Goal: Task Accomplishment & Management: Manage account settings

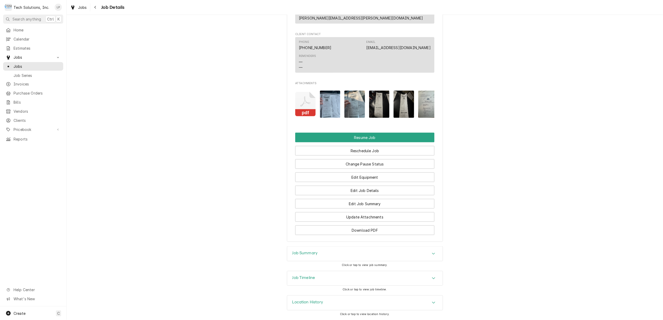
click at [304, 109] on rect "Attachments" at bounding box center [305, 112] width 21 height 7
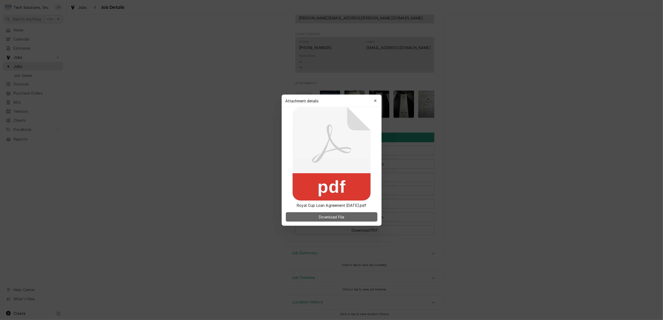
click at [344, 218] on span "Download File" at bounding box center [331, 216] width 27 height 5
click at [619, 30] on div at bounding box center [331, 160] width 663 height 320
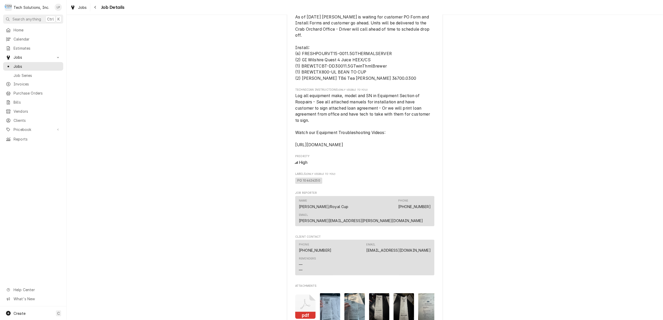
scroll to position [476, 0]
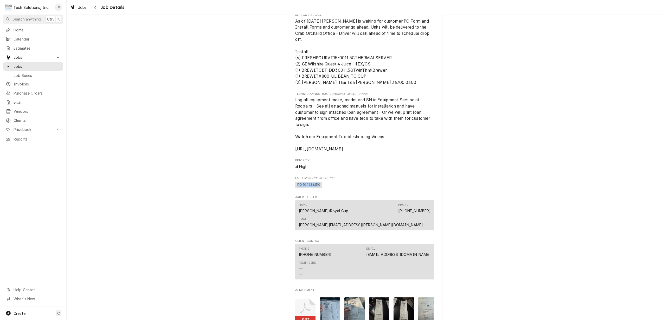
drag, startPoint x: 293, startPoint y: 178, endPoint x: 315, endPoint y: 182, distance: 22.7
click at [315, 182] on span "PO 104624250" at bounding box center [364, 185] width 139 height 8
drag, startPoint x: 315, startPoint y: 182, endPoint x: 312, endPoint y: 179, distance: 4.4
copy span "PO 104624250"
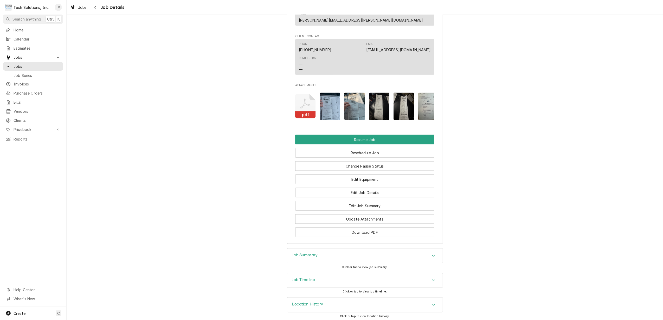
scroll to position [684, 0]
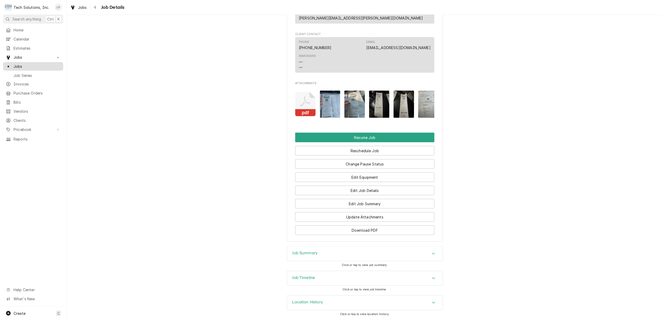
click at [22, 66] on span "Jobs" at bounding box center [37, 66] width 47 height 5
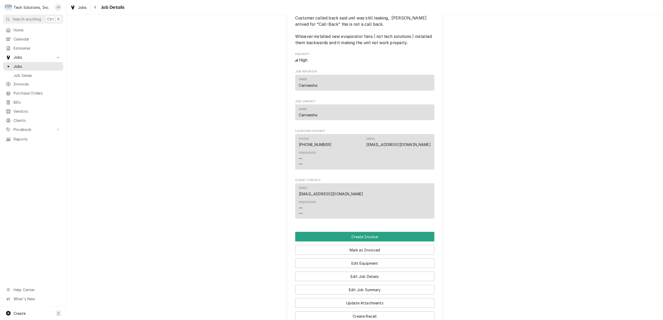
scroll to position [658, 0]
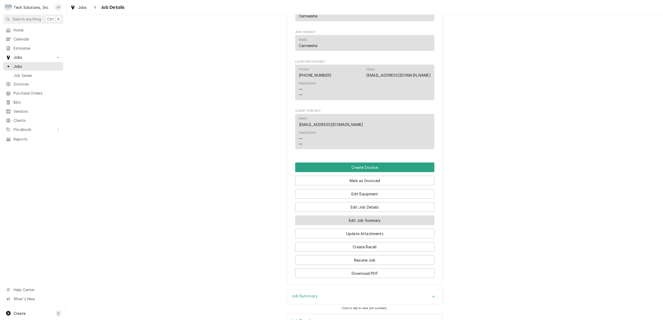
click at [371, 225] on button "Edit Job Summary" at bounding box center [364, 221] width 139 height 10
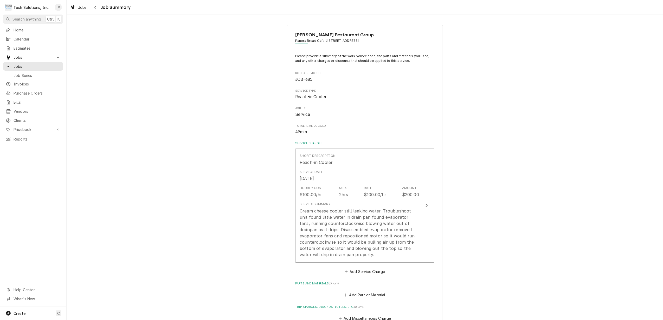
type textarea "x"
click at [15, 64] on span "Jobs" at bounding box center [37, 66] width 47 height 5
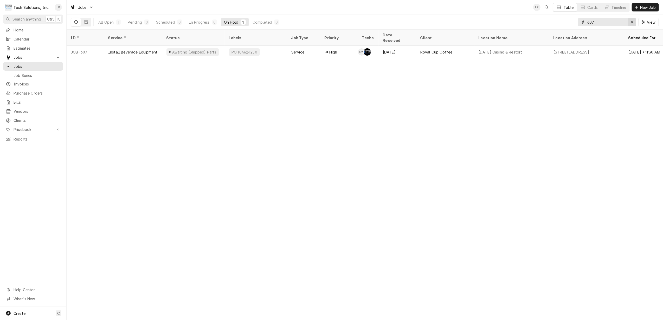
click at [630, 22] on icon "Erase input" at bounding box center [631, 22] width 3 height 4
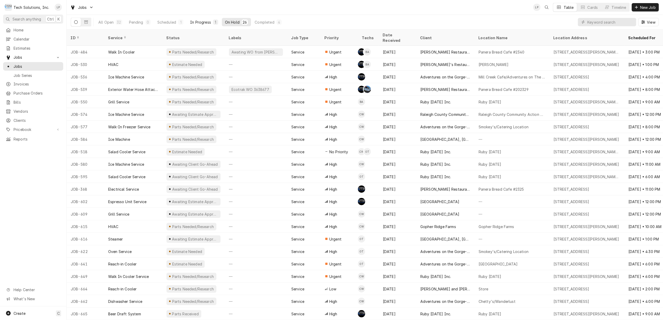
click at [198, 21] on div "In Progress" at bounding box center [200, 21] width 21 height 5
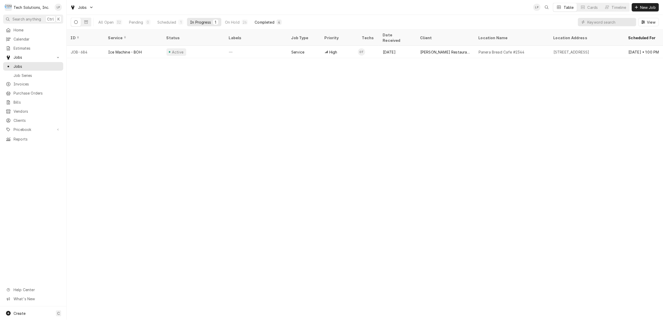
click at [266, 20] on div "Completed" at bounding box center [264, 21] width 19 height 5
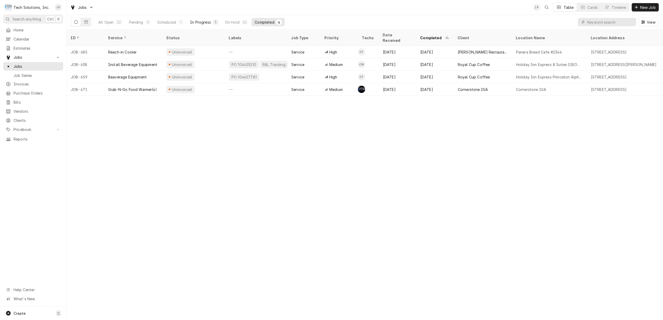
click at [200, 22] on div "In Progress" at bounding box center [200, 21] width 21 height 5
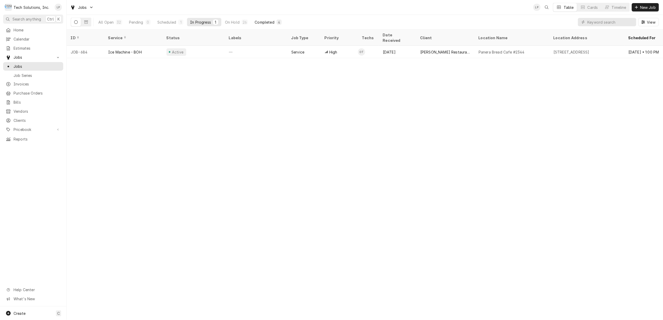
click at [267, 22] on div "Completed" at bounding box center [264, 21] width 19 height 5
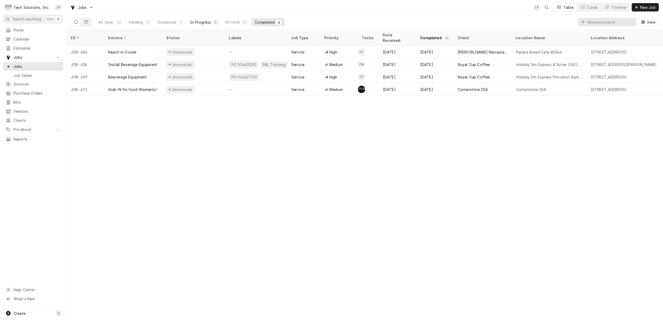
click at [197, 23] on div "In Progress" at bounding box center [200, 21] width 21 height 5
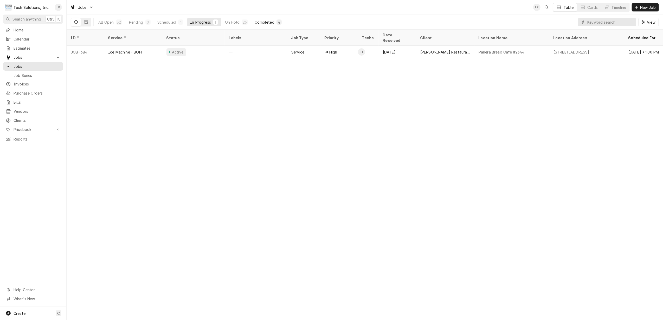
click at [261, 20] on div "Completed" at bounding box center [264, 21] width 19 height 5
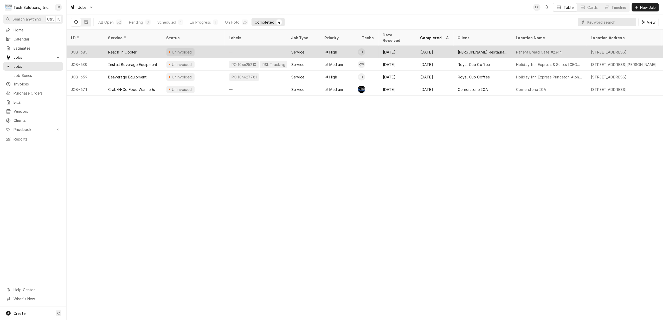
click at [256, 46] on div "—" at bounding box center [256, 52] width 62 height 12
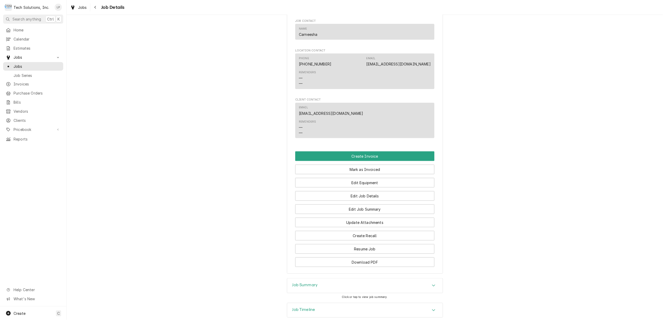
scroll to position [658, 0]
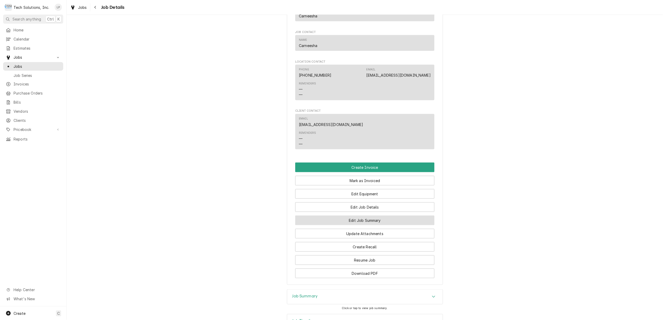
click at [382, 225] on button "Edit Job Summary" at bounding box center [364, 221] width 139 height 10
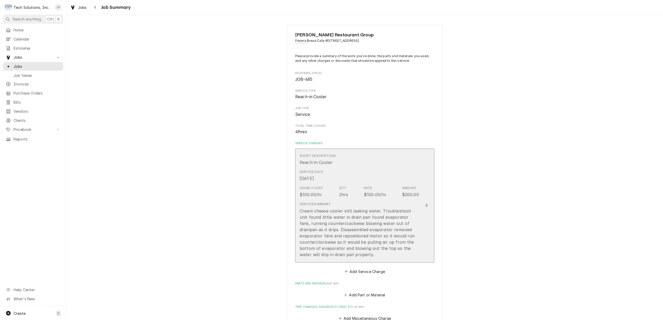
click at [423, 205] on div "Update Line Item" at bounding box center [426, 206] width 7 height 6
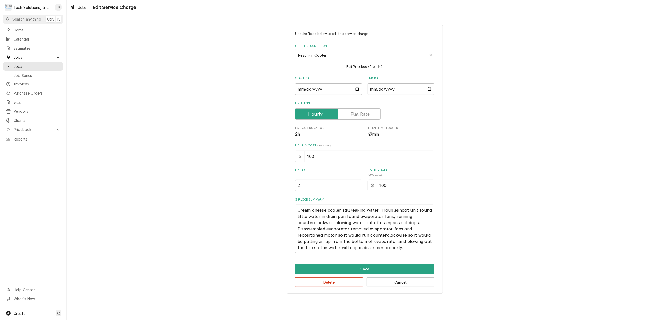
click at [296, 209] on textarea "Cream cheese cooler still leaking water. Troubleshoot unit found little water i…" at bounding box center [364, 229] width 139 height 49
type textarea "x"
type textarea "Cream cheese cooler still leaking water. Troubleshoot unit found little water i…"
type textarea "x"
type textarea "Cream cheese cooler still leaking water. Troubleshoot unit found little water i…"
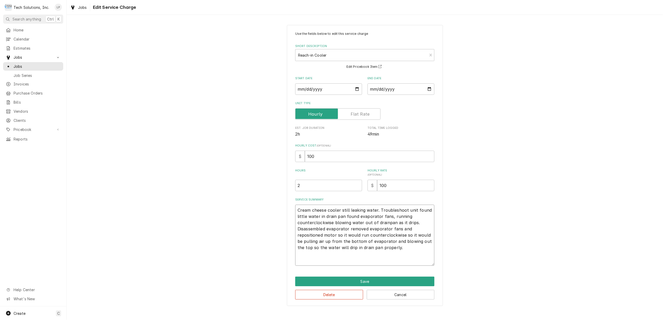
click at [302, 210] on textarea "Cream cheese cooler still leaking water. Troubleshoot unit found little water i…" at bounding box center [364, 235] width 139 height 61
type textarea "x"
type textarea "G Cream cheese cooler still leaking water. Troubleshoot unit found little water…"
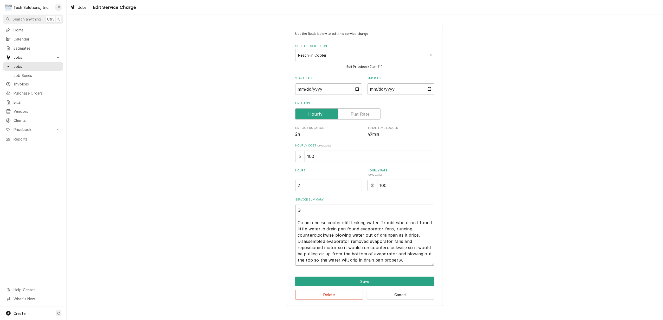
type textarea "x"
type textarea "Ge Cream cheese cooler still leaking water. Troubleshoot unit found little wate…"
type textarea "x"
type textarea "Get Cream cheese cooler still leaking water. Troubleshoot unit found little wat…"
type textarea "x"
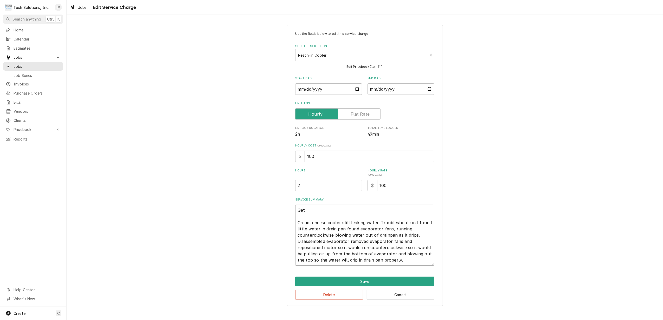
type textarea "Get Cream cheese cooler still leaking water. Troubleshoot unit found little wat…"
type textarea "x"
type textarea "Get p Cream cheese cooler still leaking water. Troubleshoot unit found little w…"
type textarea "x"
type textarea "Get pr Cream cheese cooler still leaking water. Troubleshoot unit found little …"
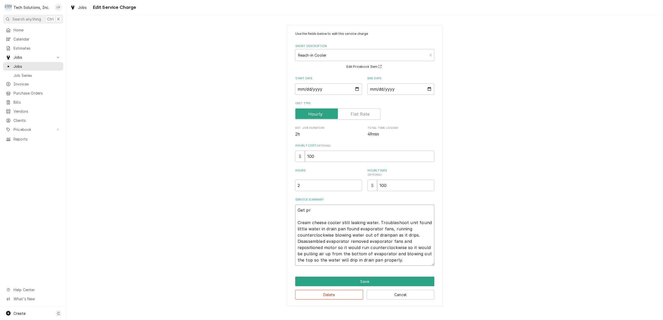
type textarea "x"
type textarea "Get pre Cream cheese cooler still leaking water. Troubleshoot unit found little…"
type textarea "x"
type textarea "Get prev Cream cheese cooler still leaking water. Troubleshoot unit found littl…"
type textarea "x"
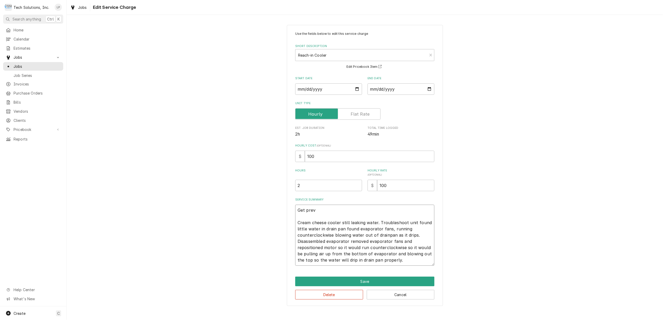
type textarea "Get previ Cream cheese cooler still leaking water. Troubleshoot unit found litt…"
type textarea "x"
type textarea "Get previo Cream cheese cooler still leaking water. Troubleshoot unit found lit…"
type textarea "x"
type textarea "Get previou Cream cheese cooler still leaking water. Troubleshoot unit found li…"
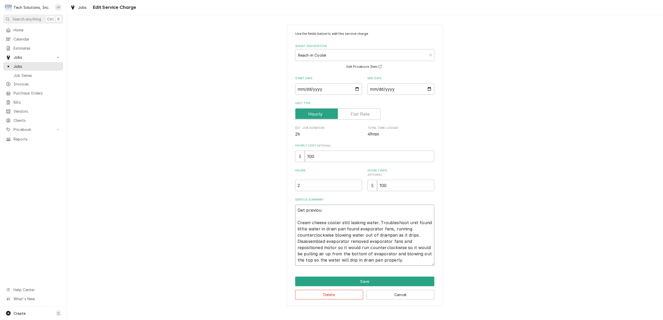
type textarea "x"
type textarea "Get previous Cream cheese cooler still leaking water. Troubleshoot unit found l…"
type textarea "x"
type textarea "Get previous Cream cheese cooler still leaking water. Troubleshoot unit found l…"
type textarea "x"
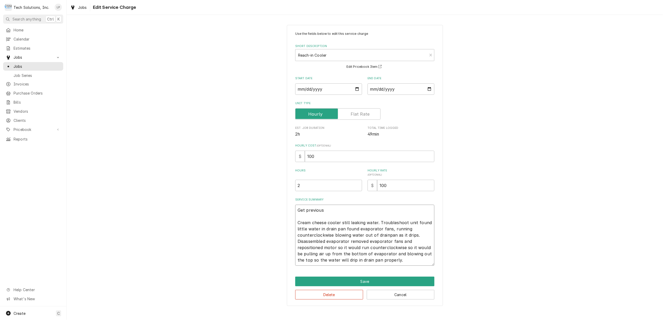
type textarea "Get previous E Cream cheese cooler still leaking water. Troubleshoot unit found…"
type textarea "x"
type textarea "Get previous Ec Cream cheese cooler still leaking water. Troubleshoot unit foun…"
type textarea "x"
type textarea "Get previous Eco Cream cheese cooler still leaking water. Troubleshoot unit fou…"
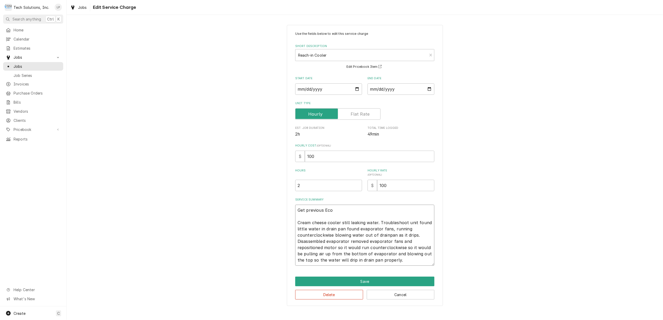
type textarea "x"
type textarea "Get previous Ecot Cream cheese cooler still leaking water. Troubleshoot unit fo…"
type textarea "x"
type textarea "Get previous Ecotr Cream cheese cooler still leaking water. Troubleshoot unit f…"
type textarea "x"
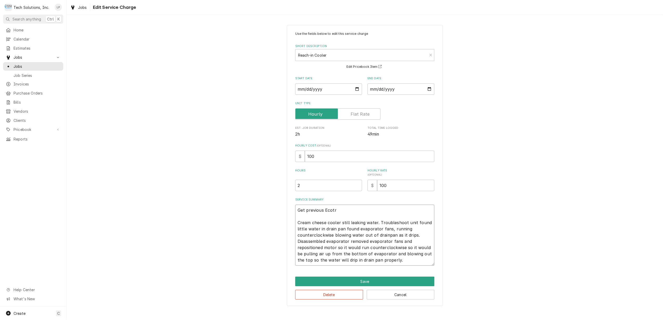
type textarea "Get previous Ecotra Cream cheese cooler still leaking water. Troubleshoot unit …"
type textarea "x"
type textarea "Get previous Ecotrak Cream cheese cooler still leaking water. Troubleshoot unit…"
type textarea "x"
type textarea "Get previous Ecotrak Cream cheese cooler still leaking water. Troubleshoot unit…"
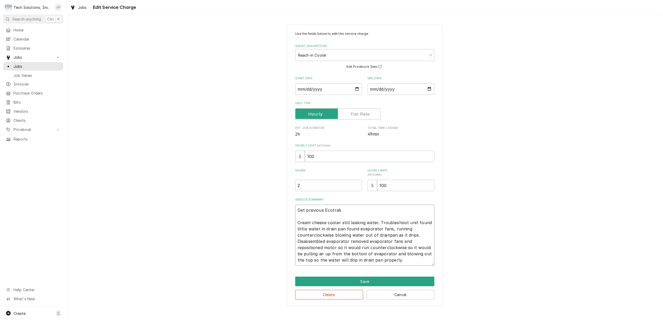
type textarea "x"
type textarea "Get previous Ecotrak # Cream cheese cooler still leaking water. Troubleshoot un…"
type textarea "x"
type textarea "Get previous Ecotrak # Cream cheese cooler still leaking water. Troubleshoot un…"
type textarea "x"
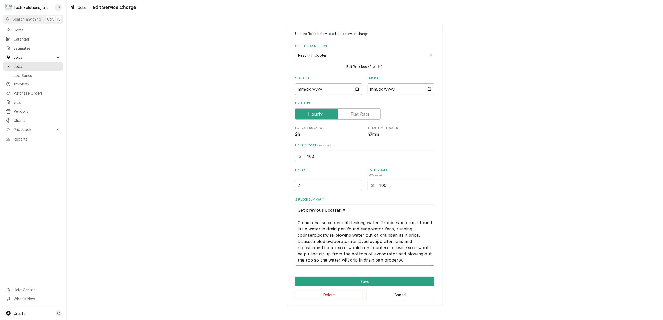
type textarea "Get previous Ecotrak # f Cream cheese cooler still leaking water. Troubleshoot …"
type textarea "x"
type textarea "Get previous Ecotrak # fo Cream cheese cooler still leaking water. Troubleshoot…"
type textarea "x"
type textarea "Get previous Ecotrak # for Cream cheese cooler still leaking water. Troubleshoo…"
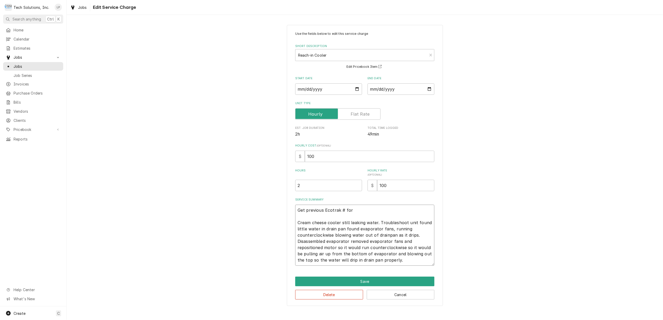
type textarea "x"
type textarea "Get previous Ecotrak # for Cream cheese cooler still leaking water. Troubleshoo…"
type textarea "x"
type textarea "Get previous Ecotrak # for b Cream cheese cooler still leaking water. Troublesh…"
type textarea "x"
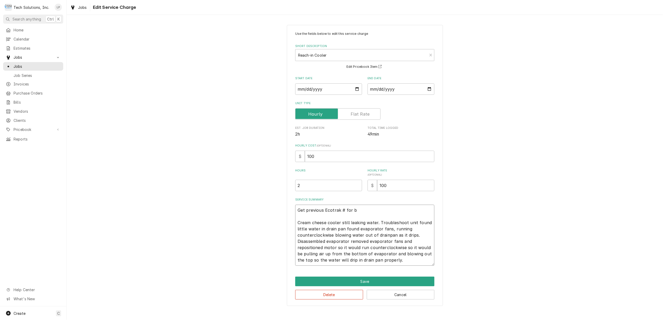
type textarea "Get previous Ecotrak # for bi Cream cheese cooler still leaking water. Troubles…"
type textarea "x"
type textarea "Get previous Ecotrak # for bil Cream cheese cooler still leaking water. Trouble…"
type textarea "x"
type textarea "Get previous Ecotrak # for bill Cream cheese cooler still leaking water. Troubl…"
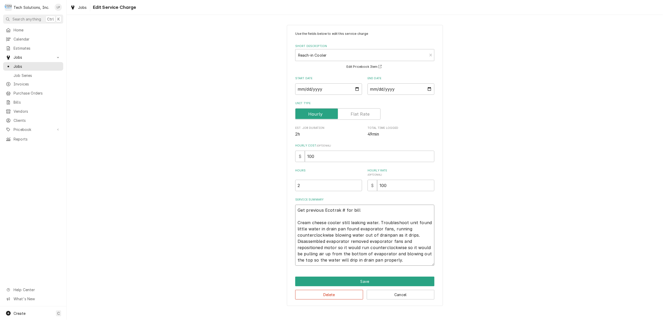
type textarea "x"
type textarea "Get previous Ecotrak # for billi Cream cheese cooler still leaking water. Troub…"
type textarea "x"
type textarea "Get previous Ecotrak # for billin Cream cheese cooler still leaking water. Trou…"
type textarea "x"
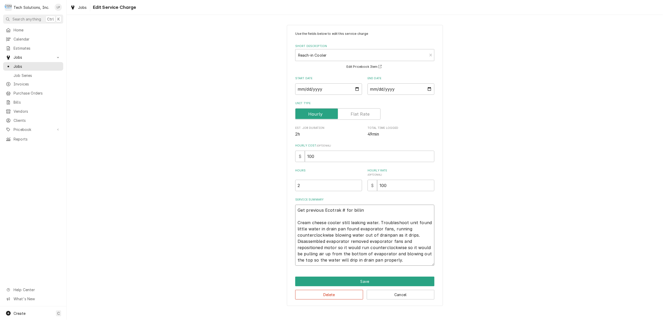
type textarea "Get previous Ecotrak # for billing Cream cheese cooler still leaking water. Tro…"
type textarea "x"
type textarea "Get previous Ecotrak # for billing. Cream cheese cooler still leaking water. Tr…"
click at [362, 281] on button "Save" at bounding box center [364, 282] width 139 height 10
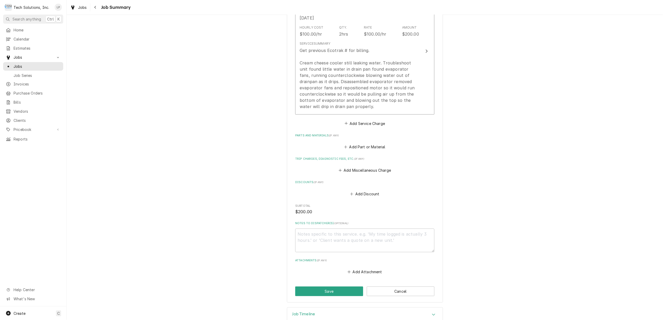
scroll to position [173, 0]
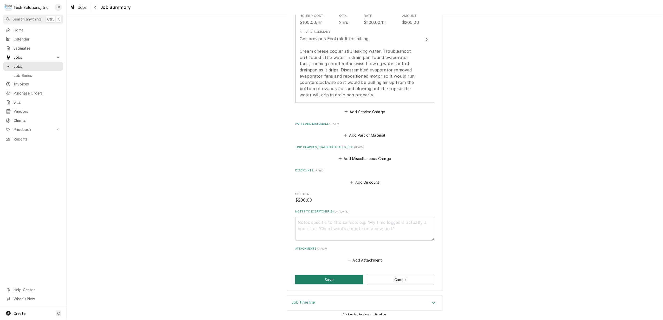
click at [319, 278] on button "Save" at bounding box center [329, 280] width 68 height 10
type textarea "x"
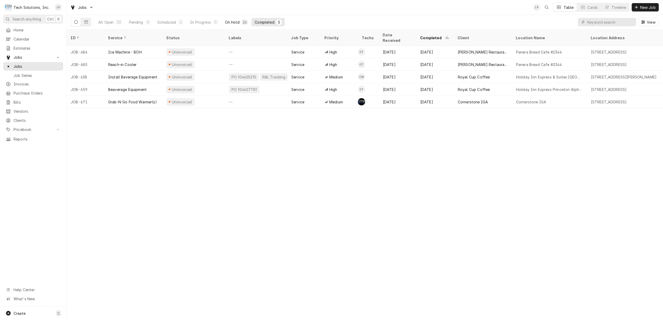
click at [231, 22] on div "On Hold" at bounding box center [232, 21] width 15 height 5
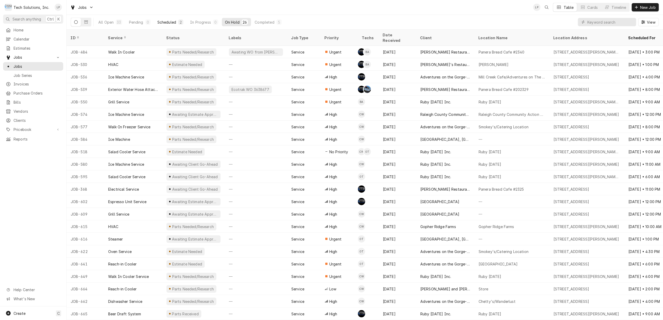
click at [165, 22] on div "Scheduled" at bounding box center [166, 21] width 19 height 5
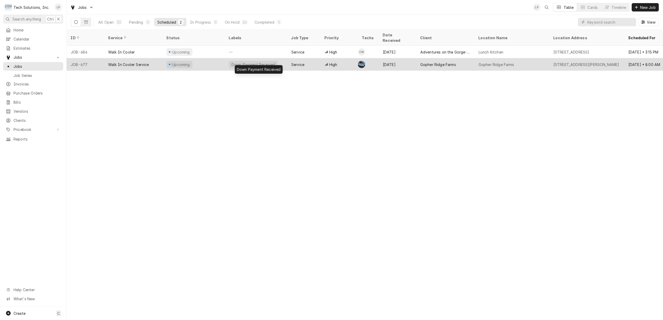
click at [281, 58] on div "Down Payment Received" at bounding box center [256, 64] width 62 height 12
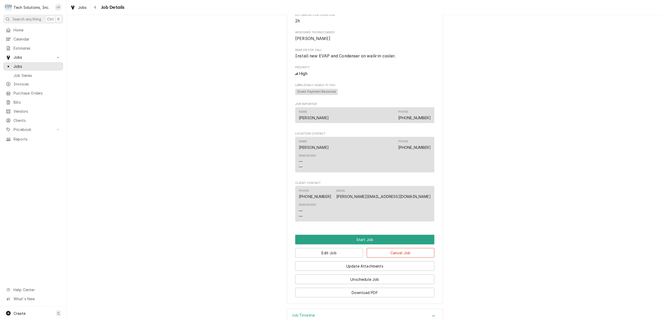
scroll to position [325, 0]
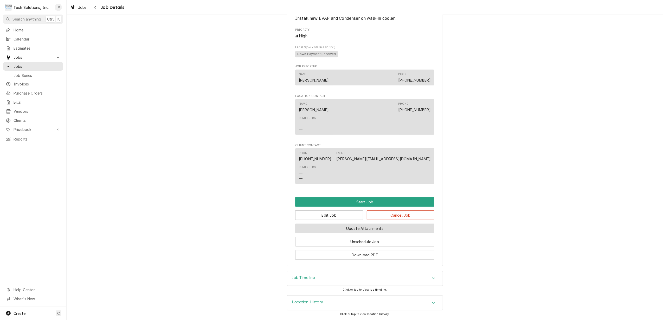
click at [396, 227] on button "Update Attachments" at bounding box center [364, 229] width 139 height 10
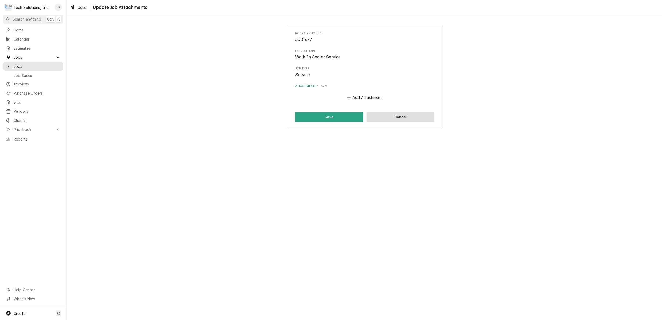
click at [404, 117] on button "Cancel" at bounding box center [401, 117] width 68 height 10
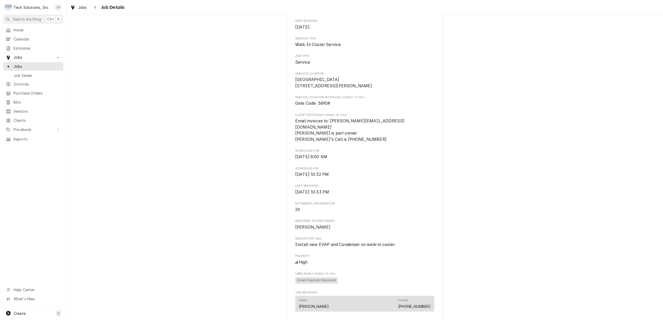
scroll to position [45, 0]
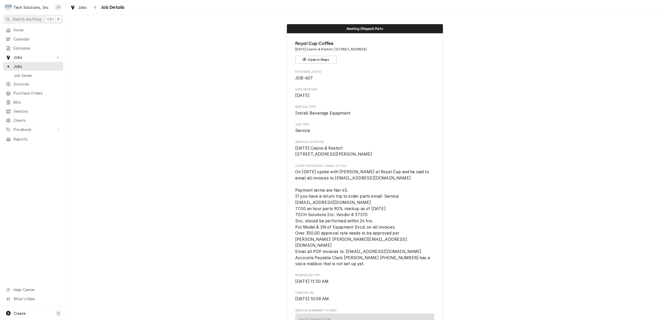
scroll to position [0, 33]
click at [19, 64] on span "Jobs" at bounding box center [37, 66] width 47 height 5
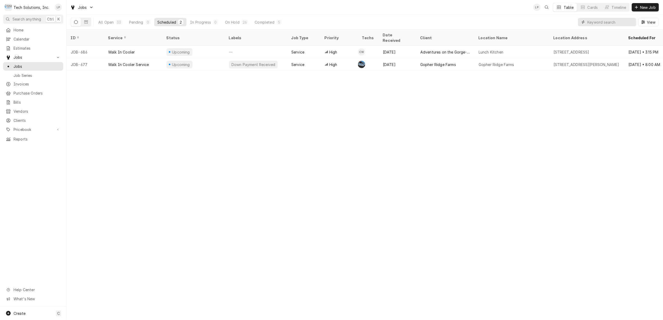
click at [616, 22] on input "Dynamic Content Wrapper" at bounding box center [610, 22] width 46 height 8
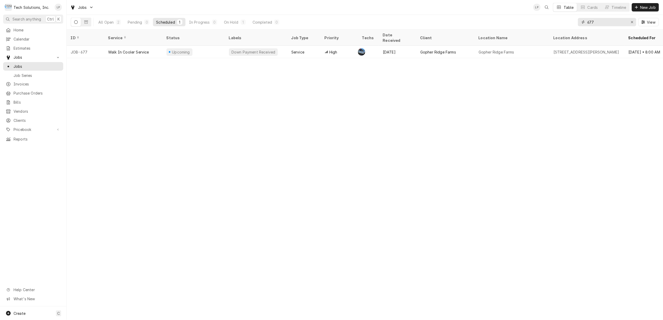
type input "677"
